Goal: Transaction & Acquisition: Obtain resource

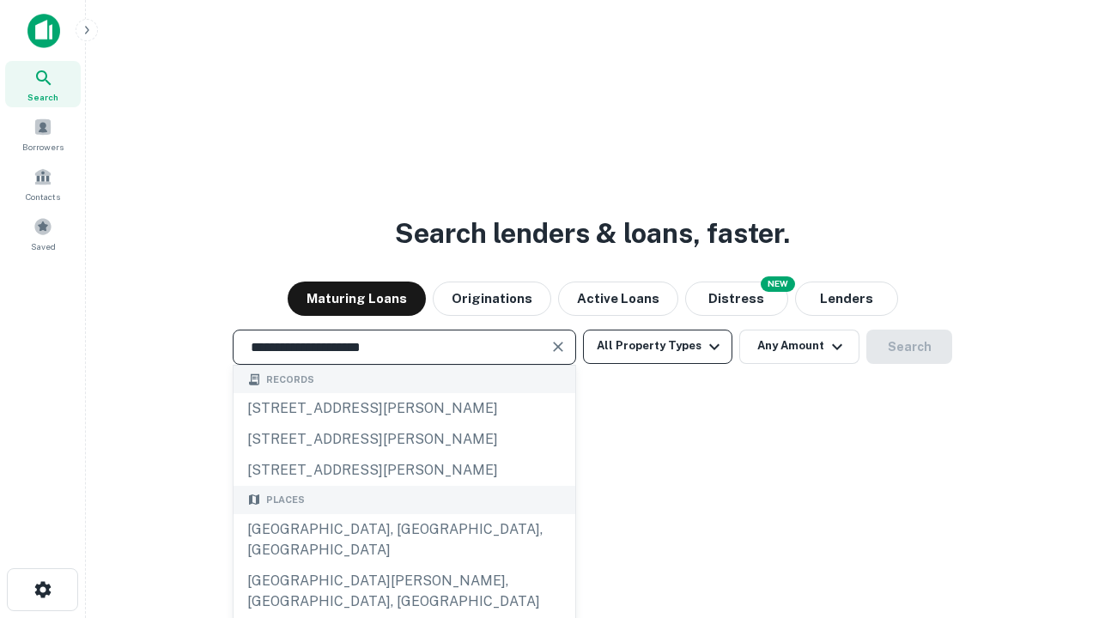
click at [403, 566] on div "[GEOGRAPHIC_DATA], [GEOGRAPHIC_DATA], [GEOGRAPHIC_DATA]" at bounding box center [404, 539] width 342 height 51
type input "**********"
click at [657, 346] on button "All Property Types" at bounding box center [657, 347] width 149 height 34
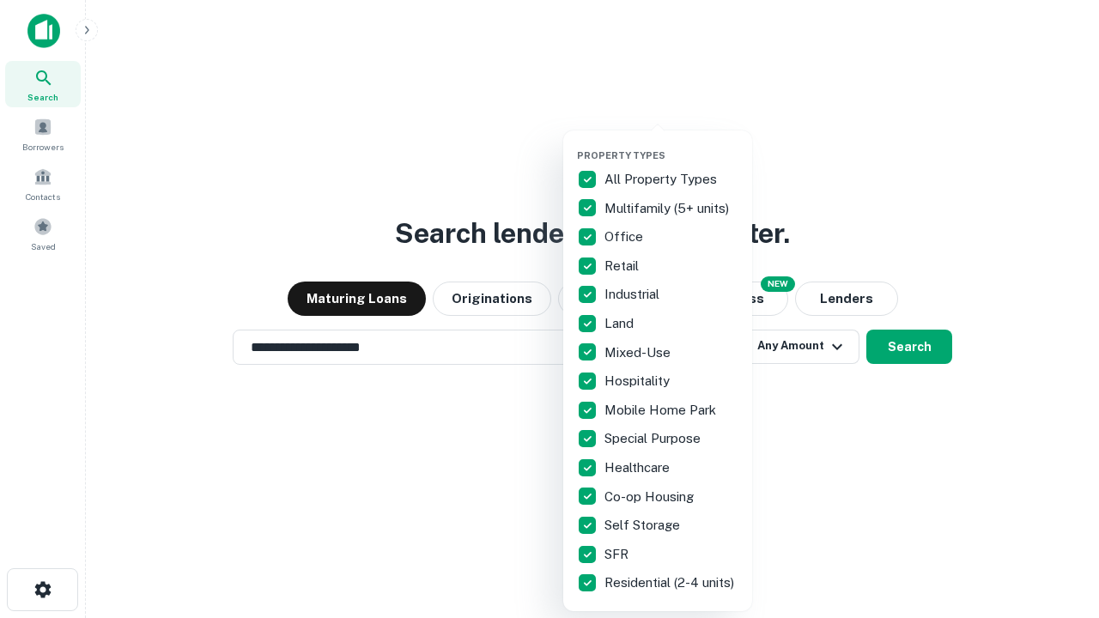
click at [671, 144] on button "button" at bounding box center [671, 144] width 189 height 1
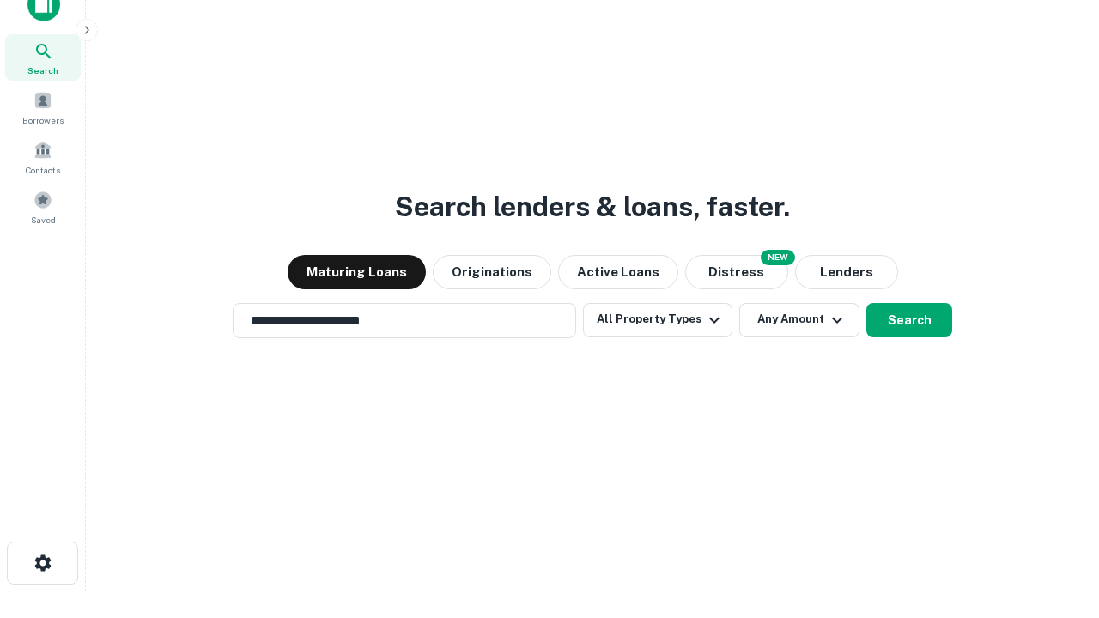
scroll to position [10, 207]
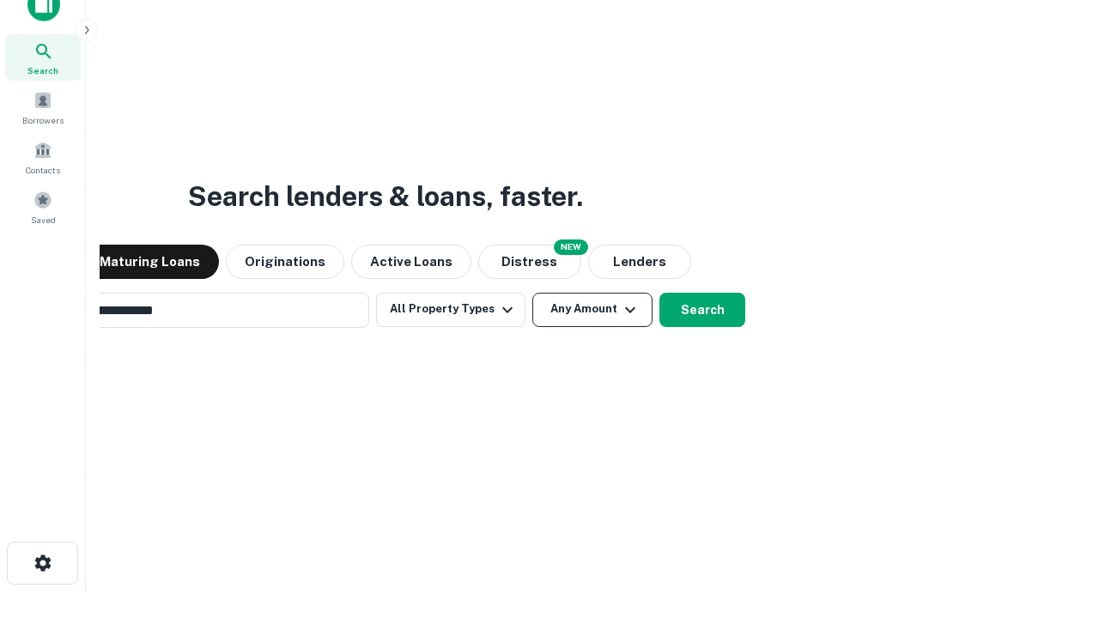
click at [532, 293] on button "Any Amount" at bounding box center [592, 310] width 120 height 34
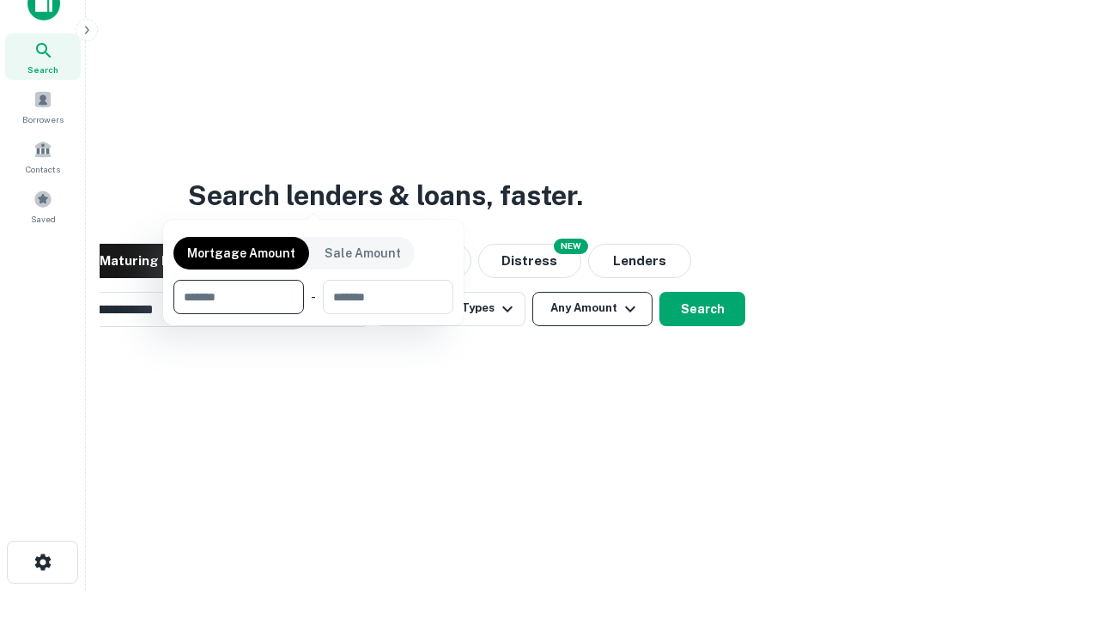
scroll to position [124, 486]
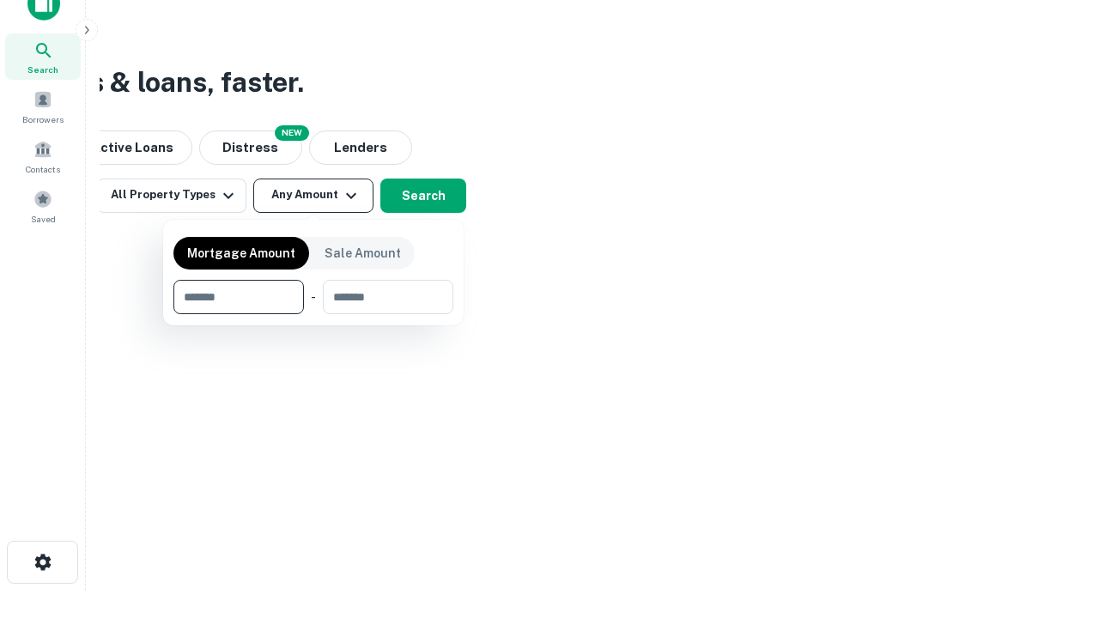
type input "*******"
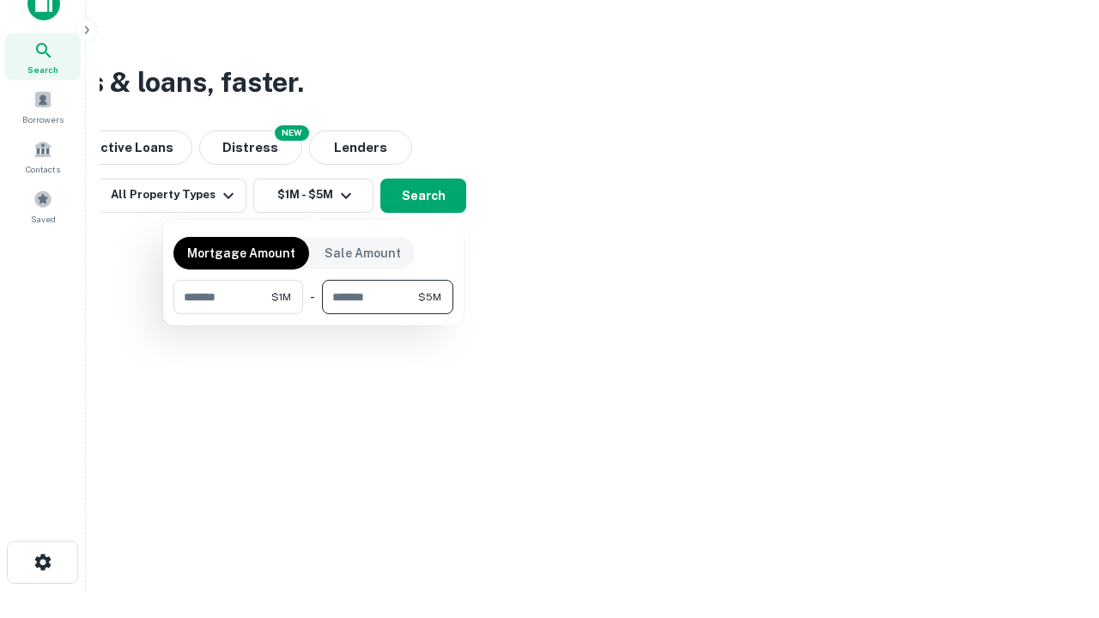
type input "*******"
click at [313, 314] on button "button" at bounding box center [313, 314] width 280 height 1
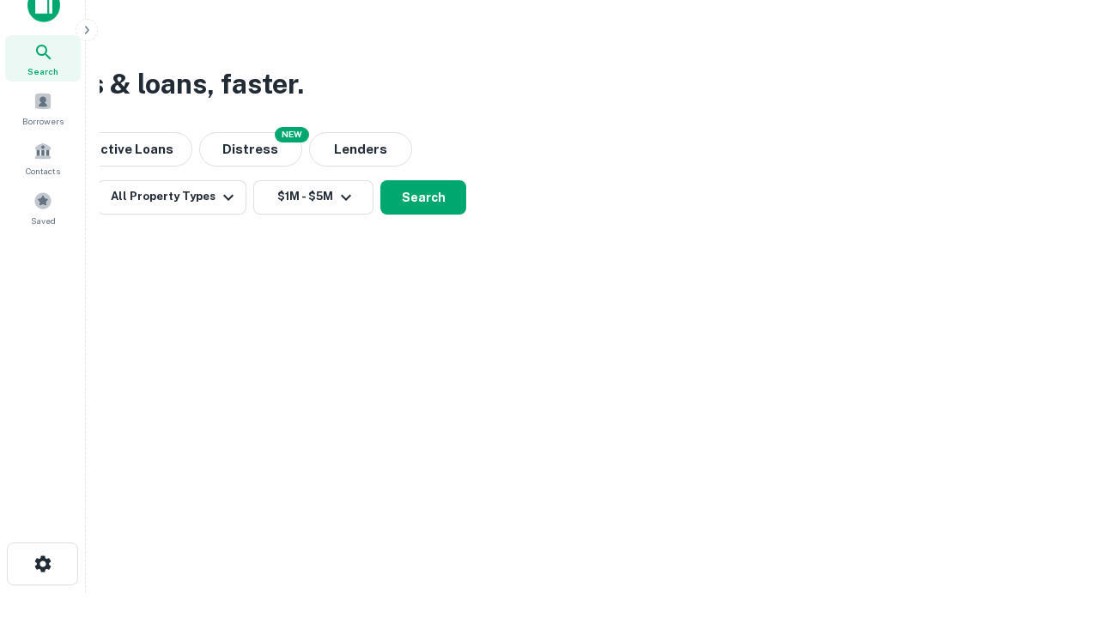
scroll to position [10, 317]
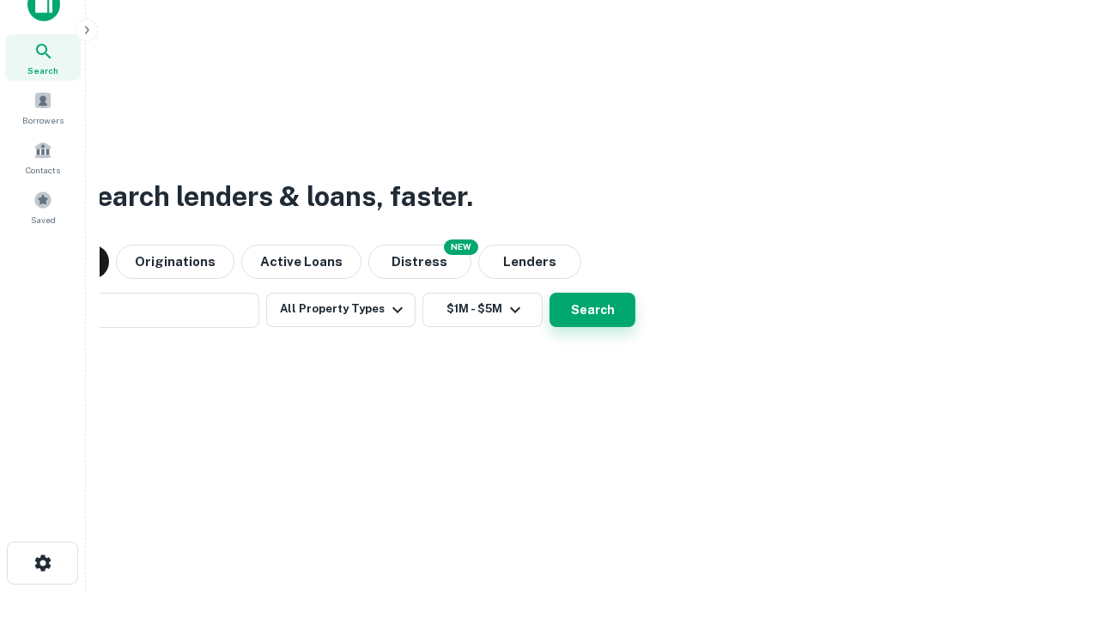
click at [549, 293] on button "Search" at bounding box center [592, 310] width 86 height 34
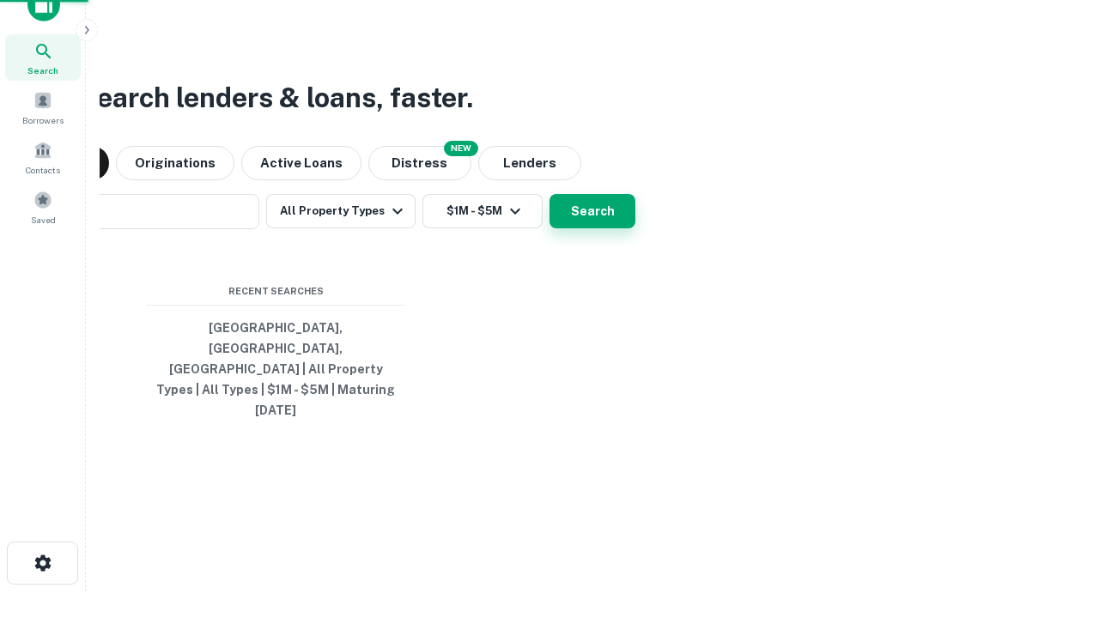
scroll to position [45, 486]
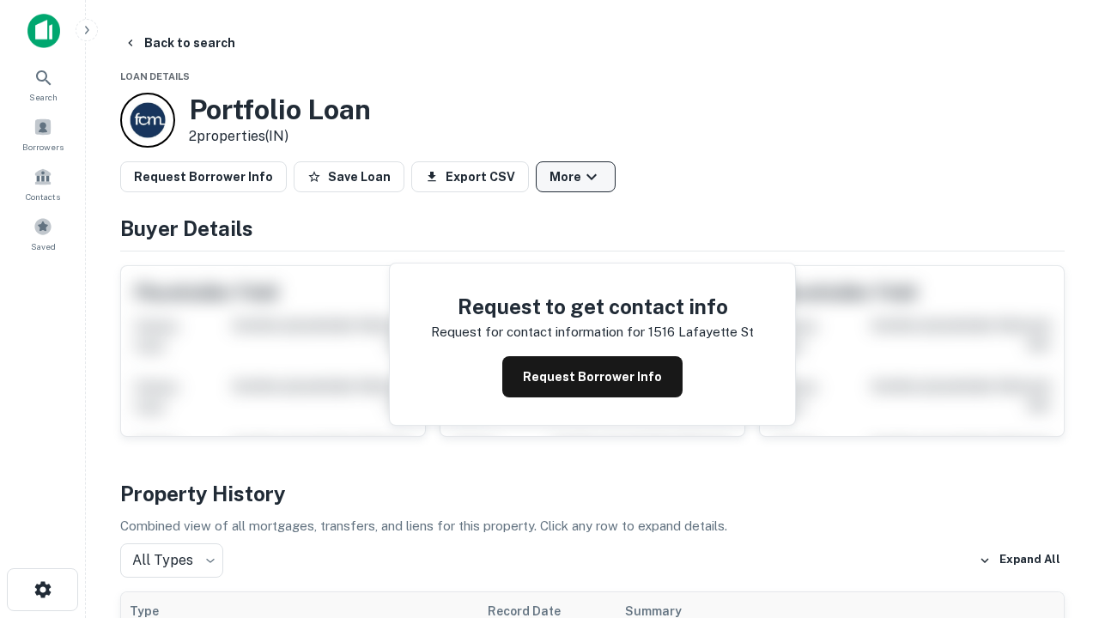
click at [575, 177] on button "More" at bounding box center [576, 176] width 80 height 31
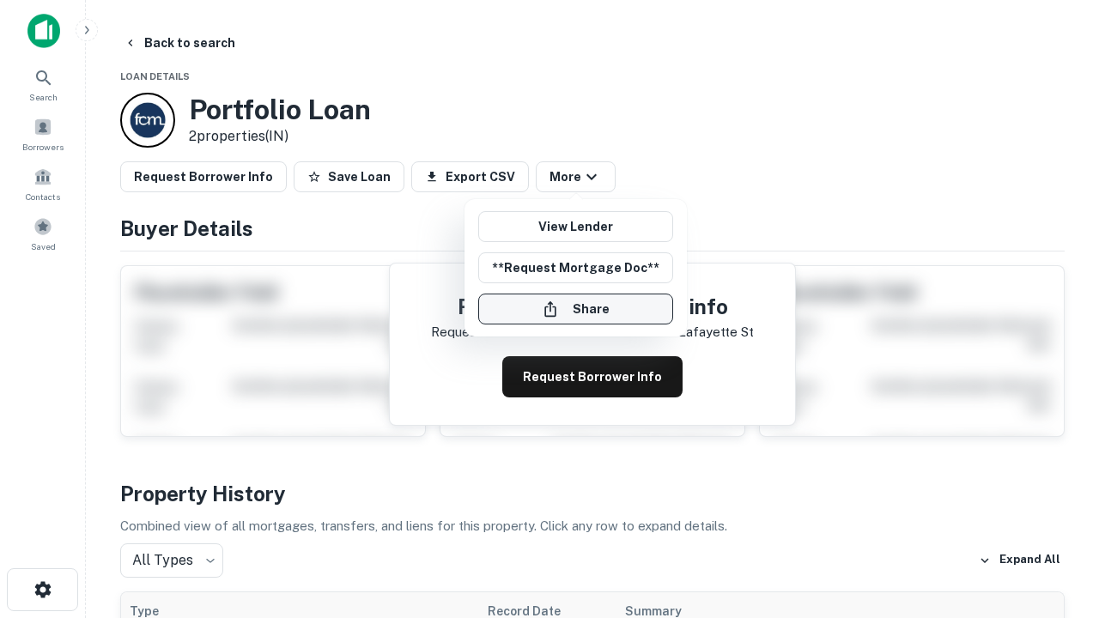
click at [575, 309] on button "Share" at bounding box center [575, 309] width 195 height 31
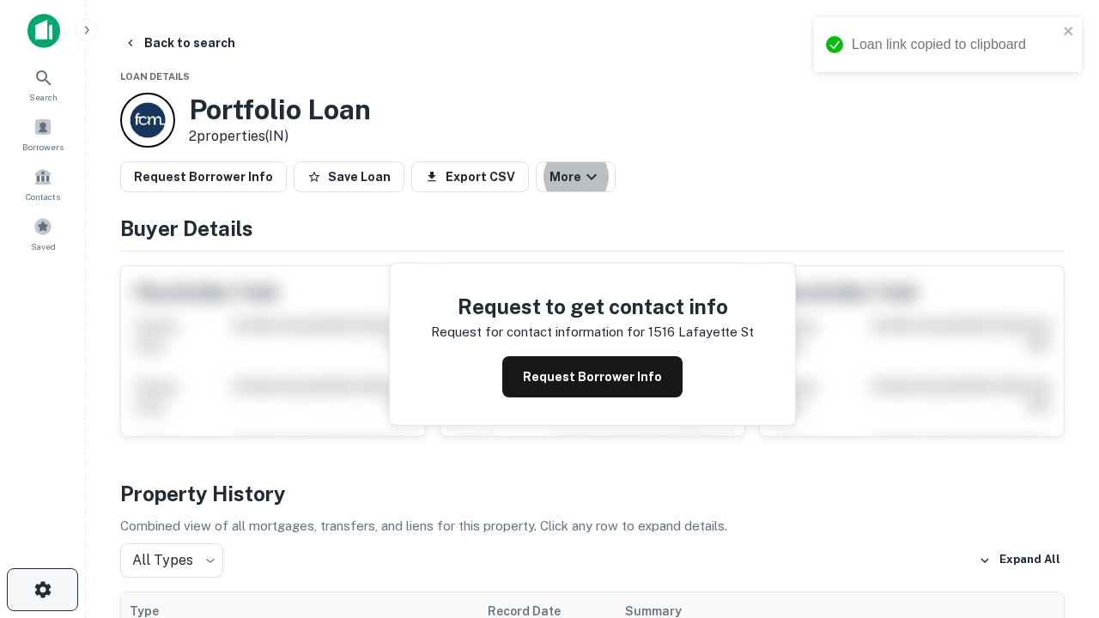
click at [42, 590] on icon "button" at bounding box center [43, 589] width 21 height 21
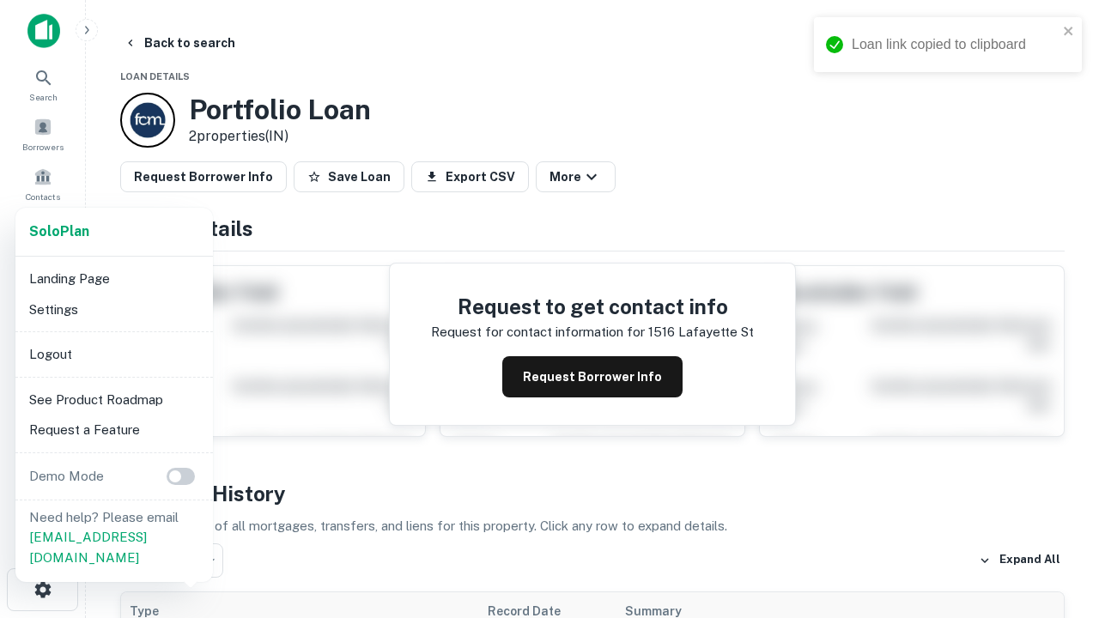
click at [113, 354] on li "Logout" at bounding box center [114, 354] width 184 height 31
